Goal: Transaction & Acquisition: Download file/media

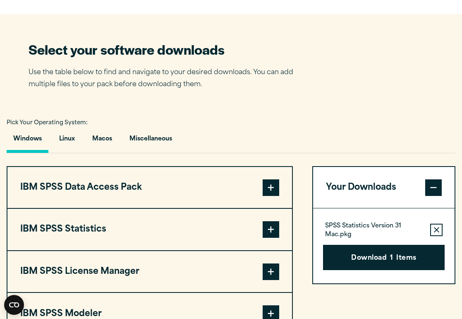
scroll to position [499, 0]
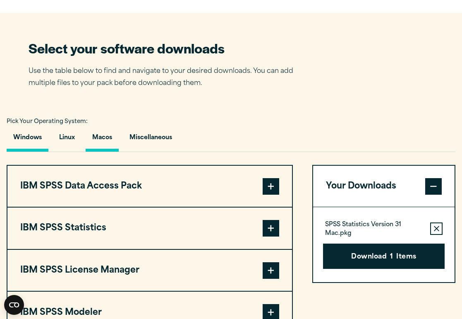
click at [101, 141] on button "Macos" at bounding box center [102, 140] width 33 height 24
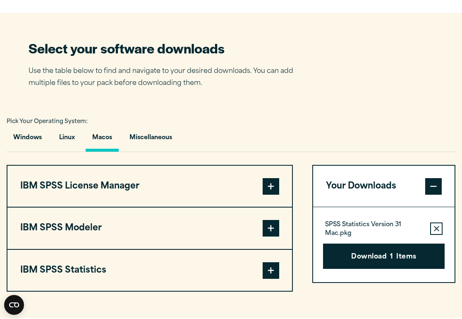
click at [178, 184] on button "IBM SPSS License Manager" at bounding box center [149, 185] width 285 height 41
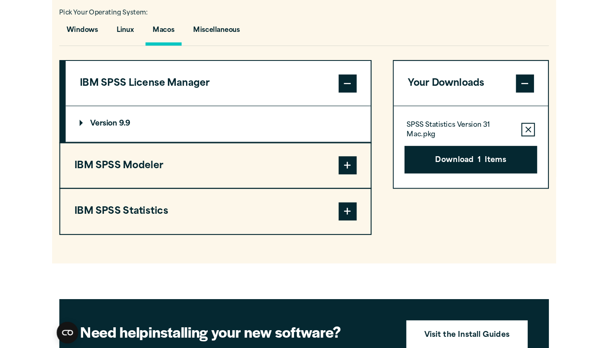
scroll to position [609, 0]
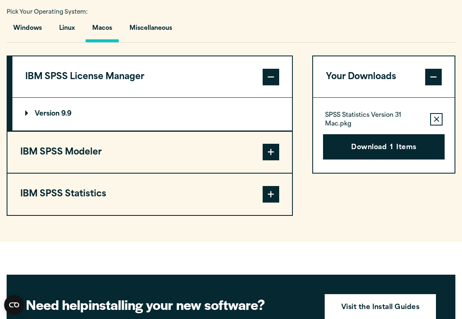
click at [181, 145] on button "IBM SPSS Modeler" at bounding box center [149, 152] width 285 height 41
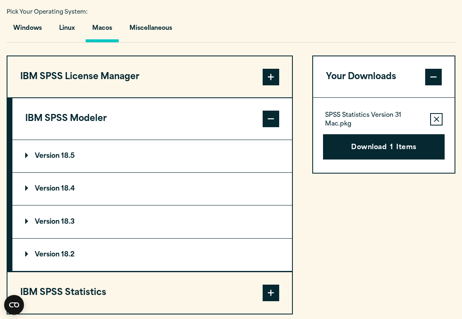
click at [198, 121] on button "IBM SPSS Modeler" at bounding box center [152, 118] width 280 height 41
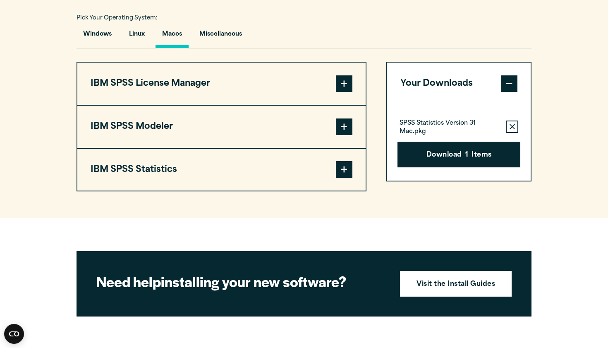
click at [348, 170] on span at bounding box center [344, 169] width 17 height 17
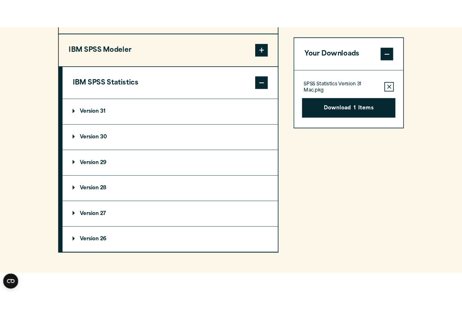
scroll to position [706, 0]
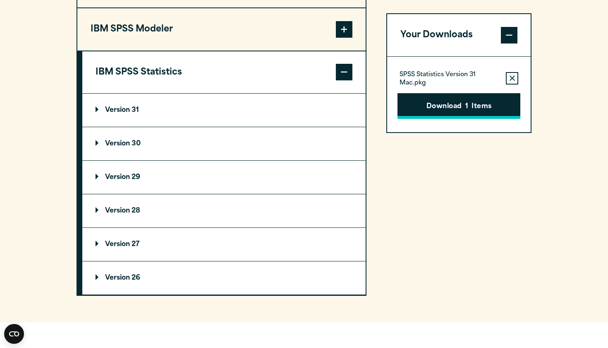
click at [462, 103] on button "Download 1 Items" at bounding box center [459, 106] width 123 height 26
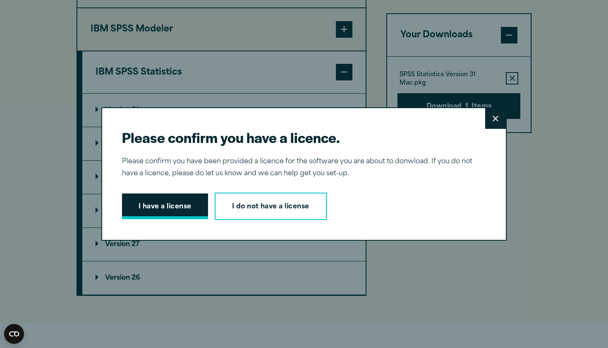
click at [167, 209] on button "I have a license" at bounding box center [165, 206] width 86 height 26
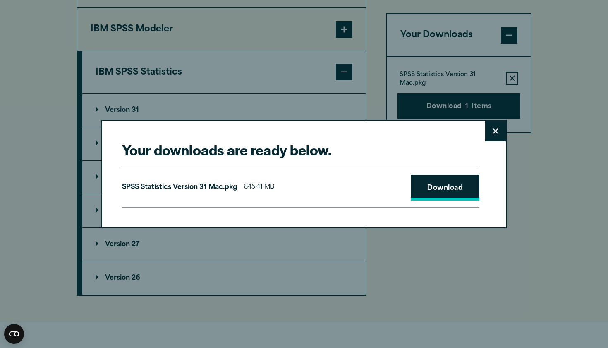
click at [441, 190] on link "Download" at bounding box center [445, 188] width 69 height 26
click at [462, 128] on button "Close" at bounding box center [495, 130] width 21 height 21
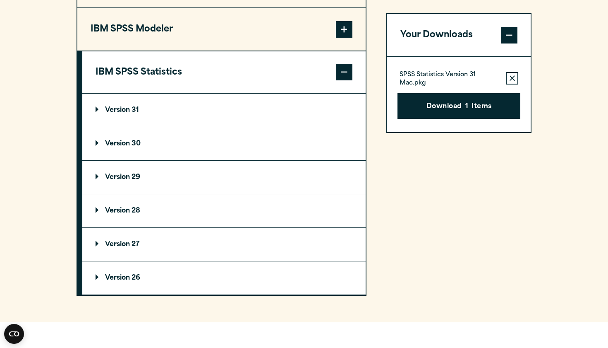
click at [462, 185] on section "Select your software downloads Use the table below to find and navigate to your…" at bounding box center [304, 66] width 608 height 511
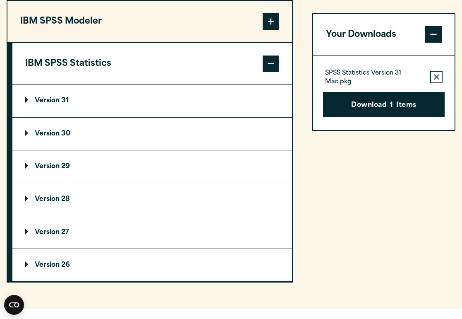
click at [343, 211] on div "Your Downloads SPSS Statistics Version 31 Mac.pkg Remove this item from your so…" at bounding box center [383, 120] width 143 height 324
